Goal: Ask a question

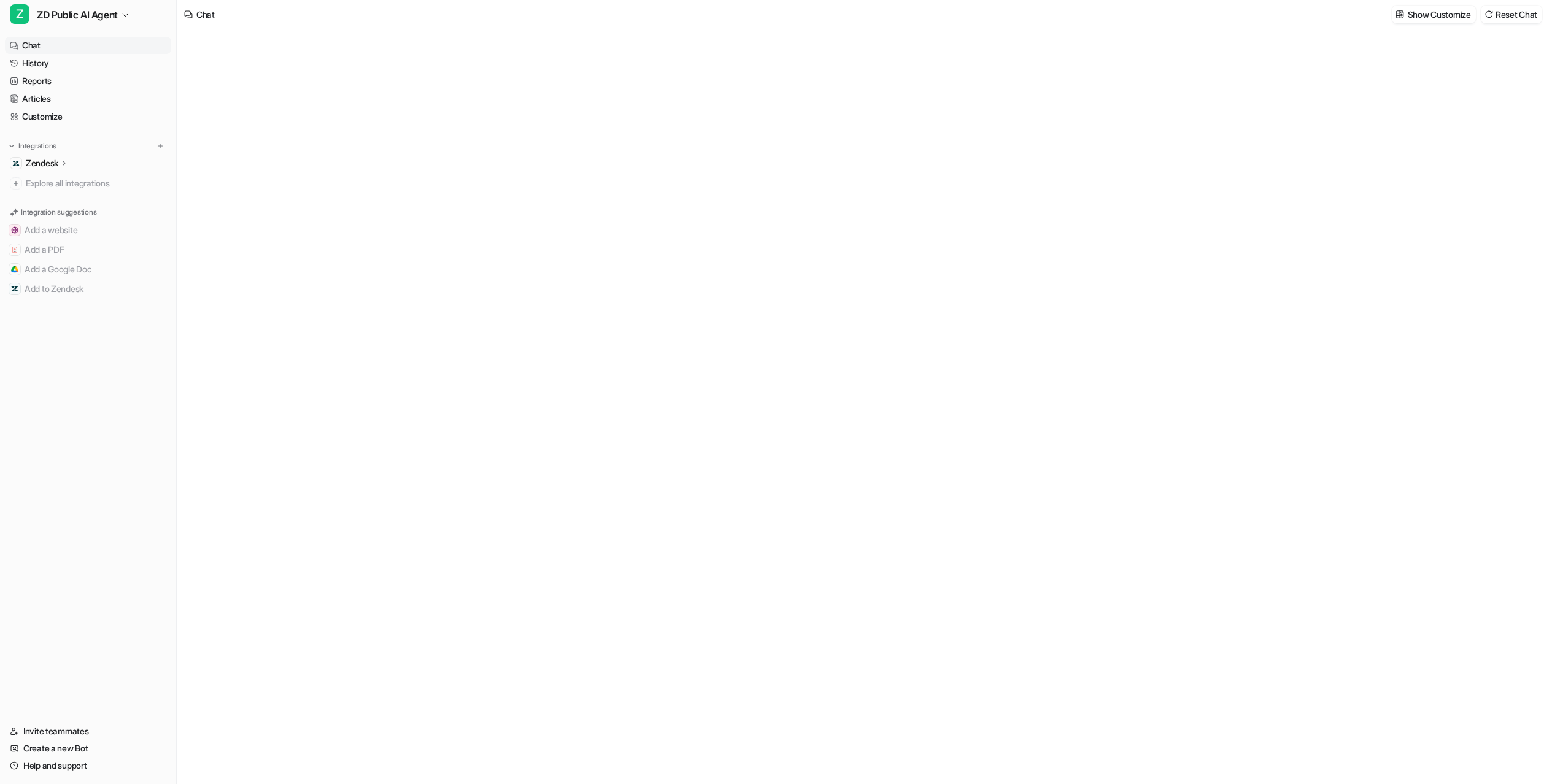
type textarea "**********"
click at [929, 428] on div at bounding box center [863, 419] width 358 height 28
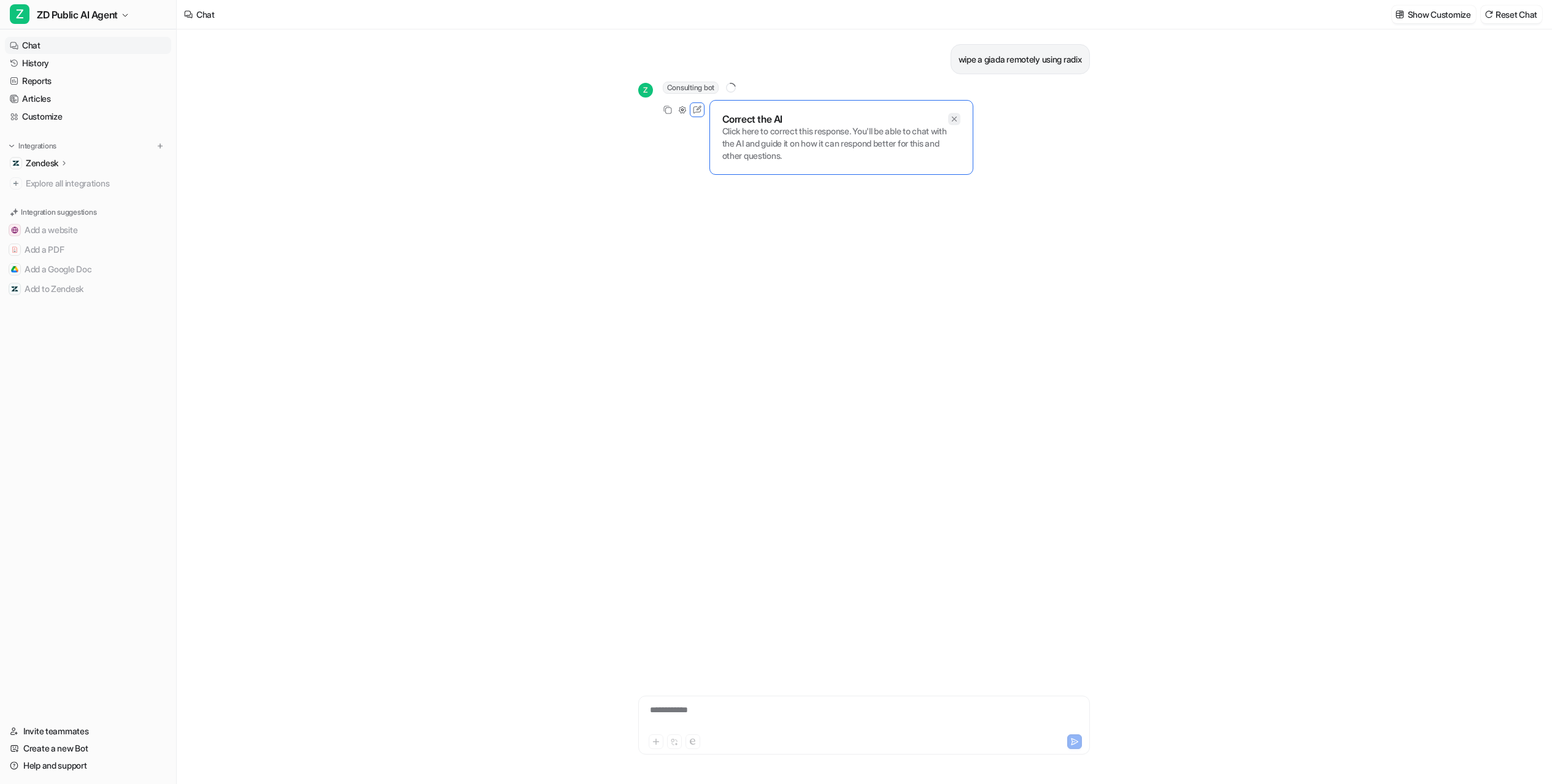
click at [950, 124] on icon at bounding box center [955, 119] width 9 height 9
click at [118, 612] on nav "Chat History Reports Articles Customize Integrations Zendesk Overview Sources A…" at bounding box center [88, 372] width 176 height 681
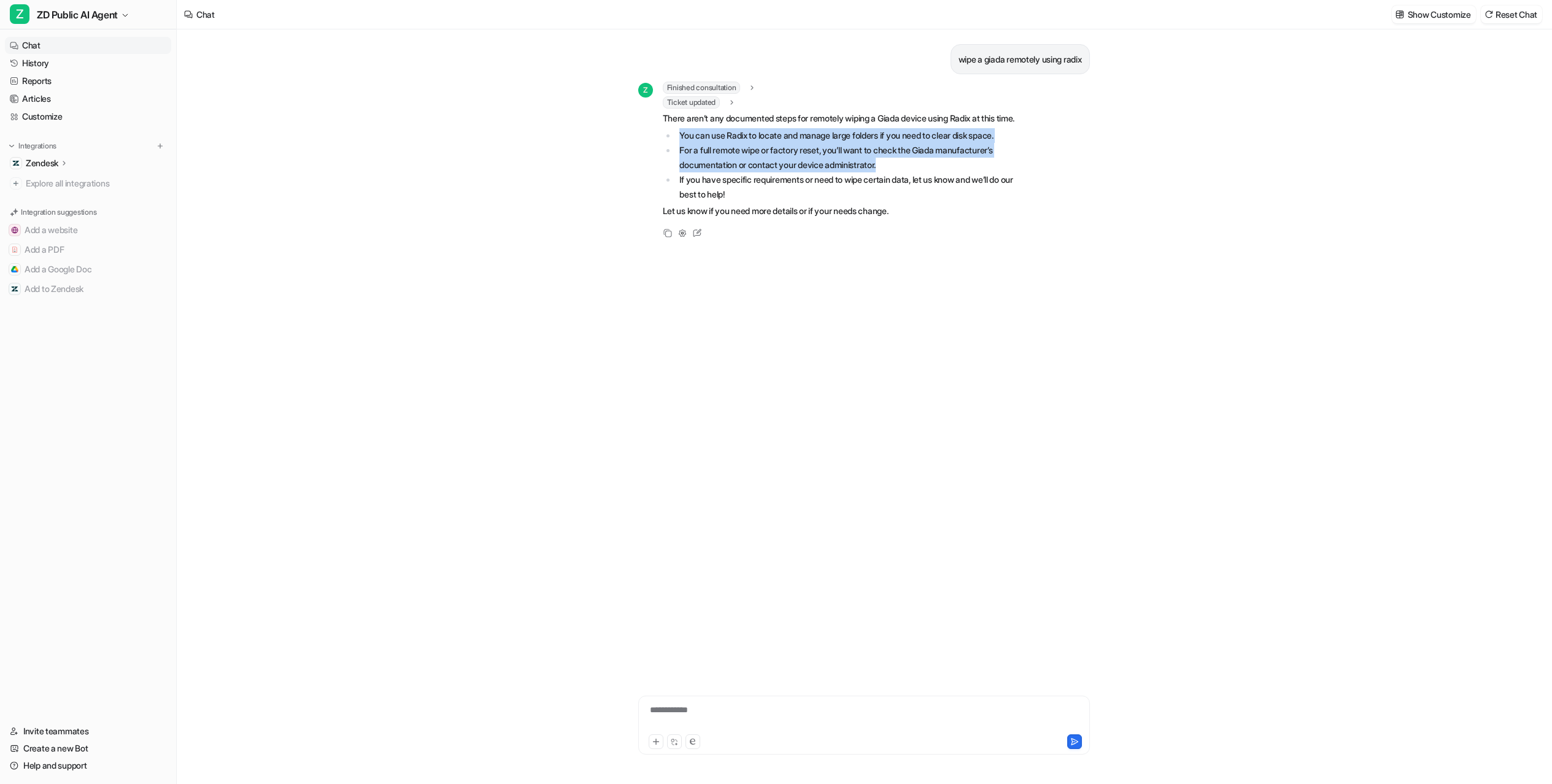
drag, startPoint x: 708, startPoint y: 164, endPoint x: 976, endPoint y: 208, distance: 271.6
click at [976, 208] on span "There aren’t any documented steps for remotely wiping a Giada device using Radi…" at bounding box center [842, 165] width 359 height 108
click at [978, 172] on li "For a full remote wipe or factory reset, you’ll want to check the Giada manufac…" at bounding box center [849, 157] width 345 height 30
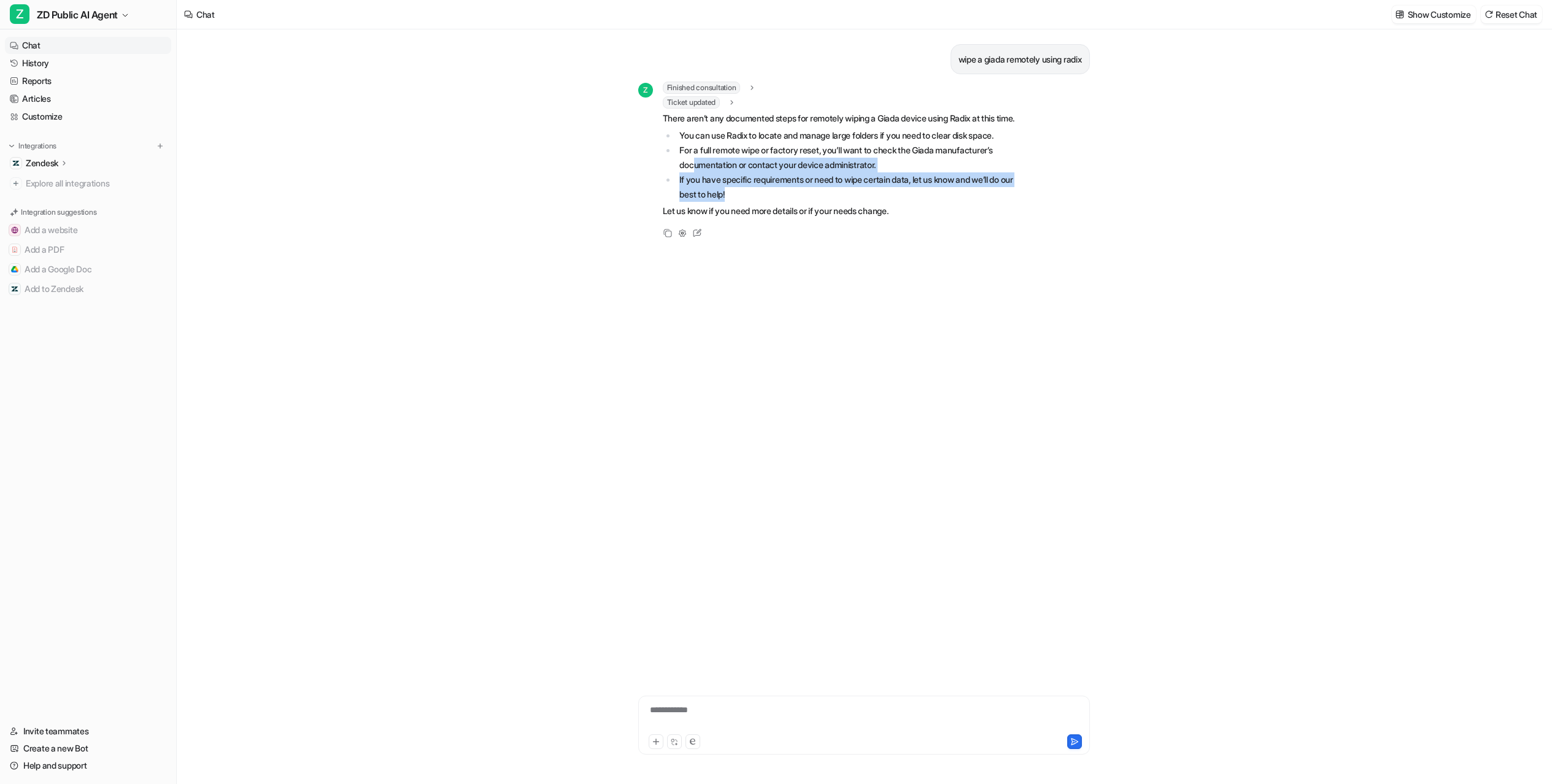
drag, startPoint x: 1011, startPoint y: 257, endPoint x: 678, endPoint y: 211, distance: 336.2
click at [678, 202] on ul "You can use Radix to locate and manage large folders if you need to clear disk …" at bounding box center [842, 165] width 359 height 74
click at [678, 172] on li "For a full remote wipe or factory reset, you’ll want to check the Giada manufac…" at bounding box center [849, 157] width 345 height 30
drag, startPoint x: 678, startPoint y: 211, endPoint x: 949, endPoint y: 242, distance: 272.8
click at [949, 202] on ul "You can use Radix to locate and manage large folders if you need to clear disk …" at bounding box center [842, 165] width 359 height 74
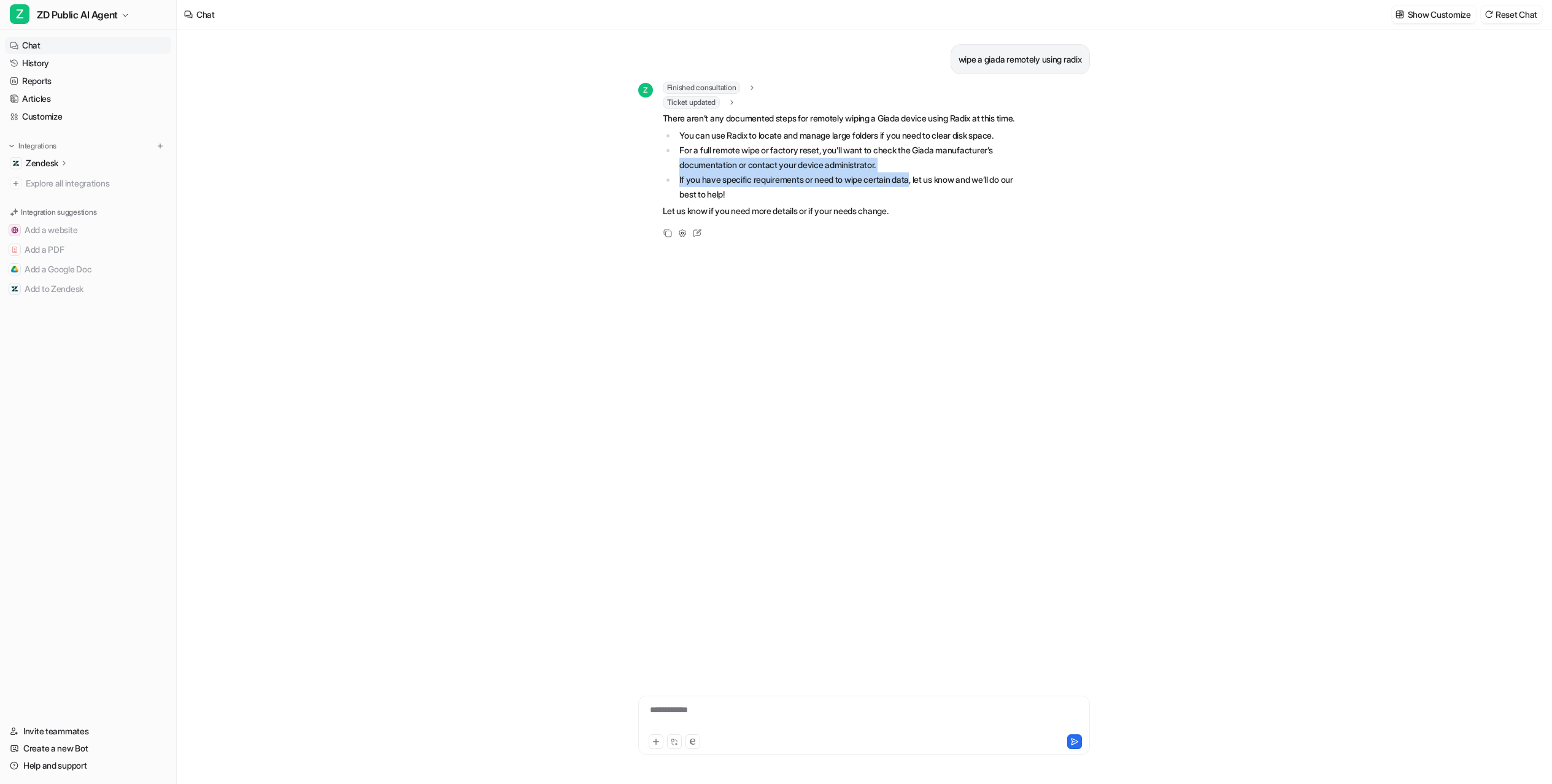
click at [949, 202] on li "If you have specific requirements or need to wipe certain data, let us know and…" at bounding box center [849, 187] width 345 height 30
drag, startPoint x: 743, startPoint y: 225, endPoint x: 654, endPoint y: 231, distance: 89.2
click at [676, 202] on li "If you have specific requirements or need to wipe certain data, let us know and…" at bounding box center [849, 187] width 345 height 30
